Goal: Task Accomplishment & Management: Use online tool/utility

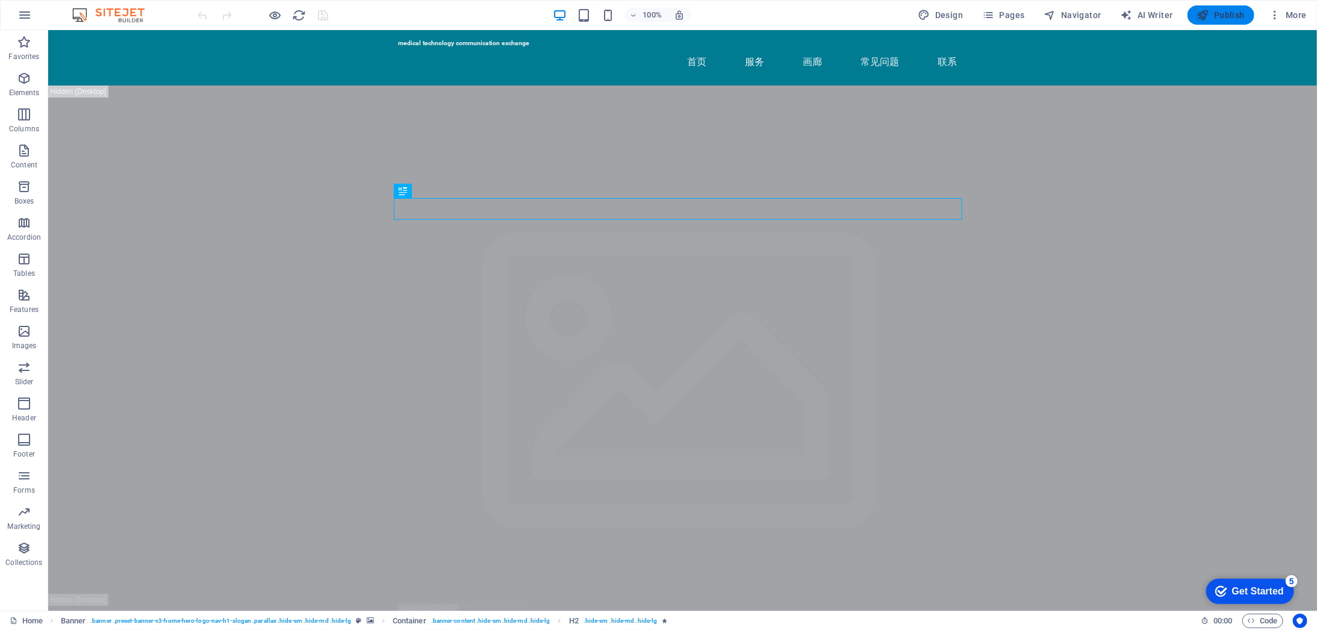
click at [1216, 11] on span "Publish" at bounding box center [1221, 15] width 48 height 12
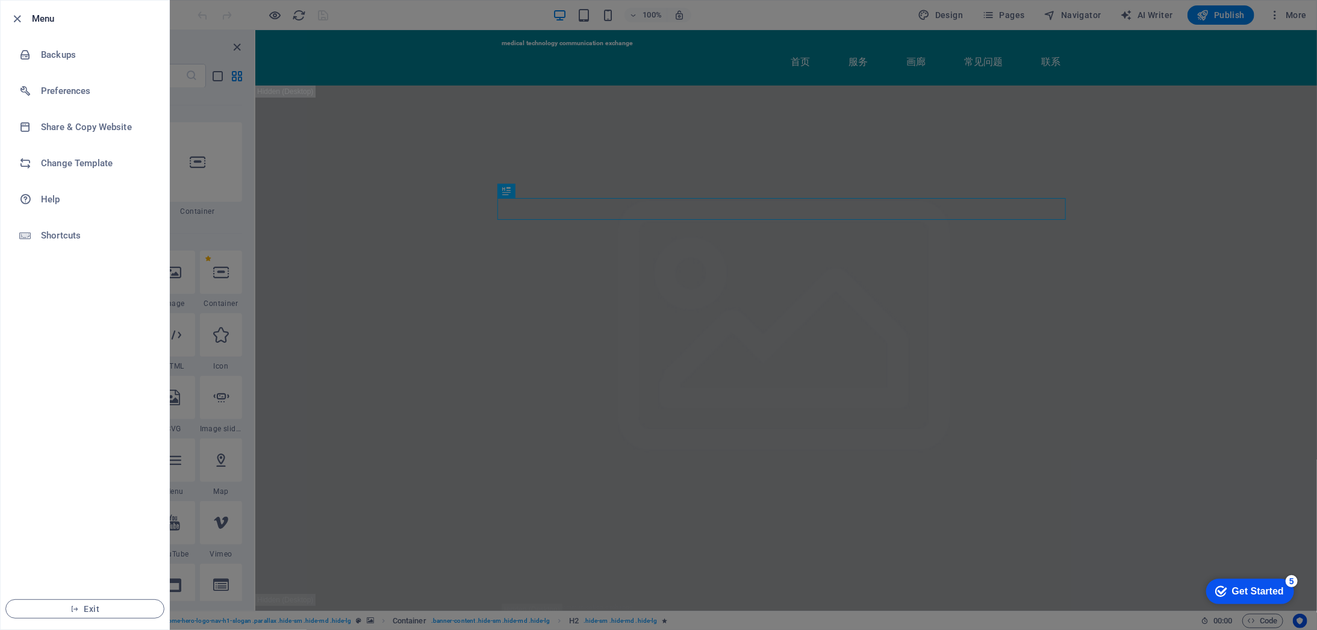
scroll to position [4692, 0]
